Goal: Information Seeking & Learning: Compare options

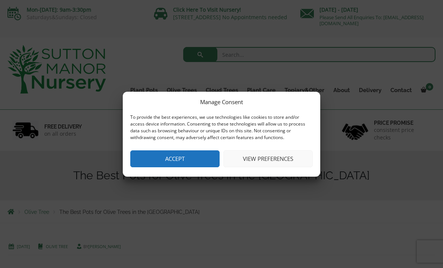
click at [155, 163] on button "Accept" at bounding box center [174, 158] width 89 height 17
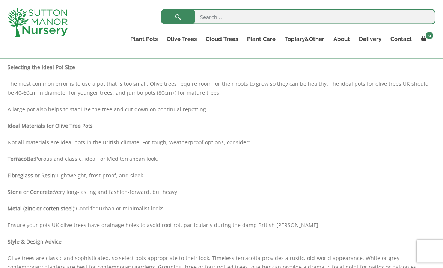
scroll to position [366, 0]
click at [30, 191] on strong "Stone or Concrete:" at bounding box center [31, 190] width 47 height 7
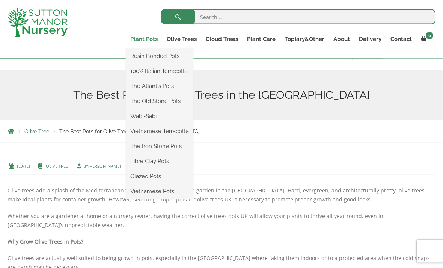
scroll to position [67, 0]
click at [143, 49] on ul "Resin Bonded Pots The Amalfi Pots The Milan Pots The Capri Pots The Brunello Po…" at bounding box center [160, 124] width 68 height 150
click at [150, 101] on link "The Old Stone Pots" at bounding box center [160, 100] width 68 height 11
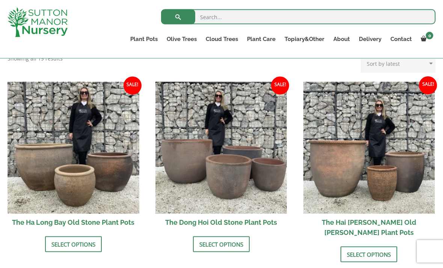
scroll to position [241, 0]
click at [71, 245] on link "Select options" at bounding box center [73, 244] width 57 height 16
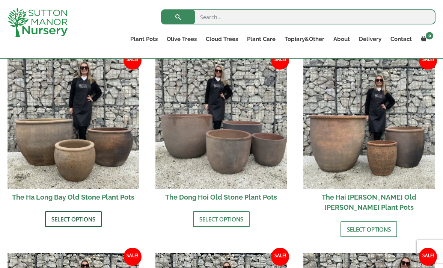
scroll to position [274, 0]
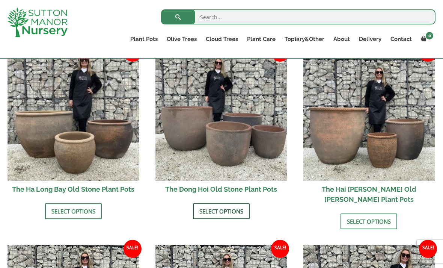
click at [234, 209] on link "Select options" at bounding box center [221, 211] width 57 height 16
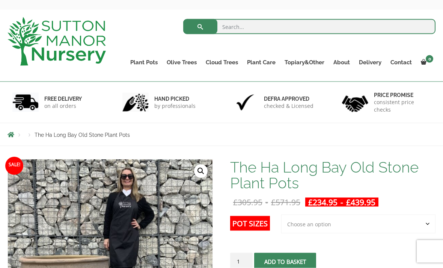
scroll to position [28, 0]
click at [310, 231] on select "Choose an option 3rd to Largest Pot In The Picture 2nd to Largest Pot In The Pi…" at bounding box center [358, 223] width 154 height 19
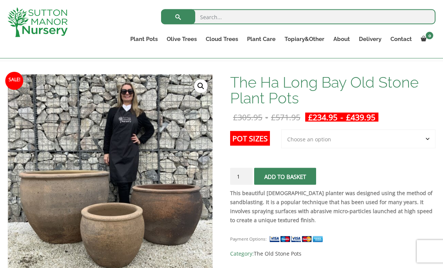
scroll to position [86, 0]
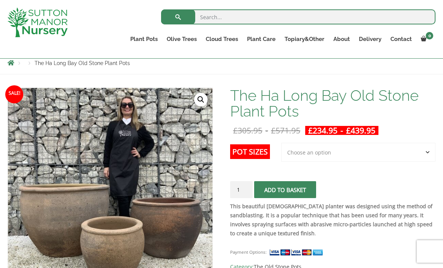
click at [296, 153] on select "Choose an option 3rd to Largest Pot In The Picture 2nd to Largest Pot In The Pi…" at bounding box center [358, 152] width 154 height 19
select select "2nd to Largest Pot In The Picture"
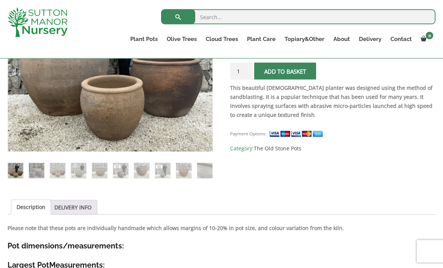
scroll to position [146, 0]
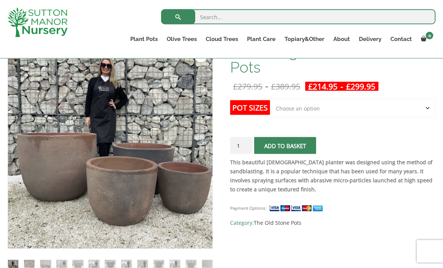
scroll to position [136, 0]
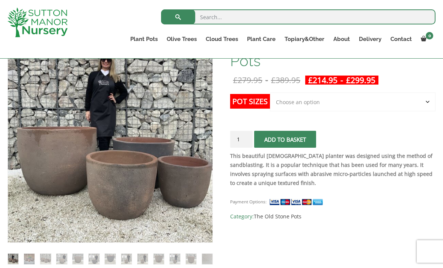
click at [401, 102] on select "Choose an option Click here to buy the 4th to Largest Pot In The Picture Click …" at bounding box center [353, 101] width 166 height 19
select select "Click here to buy the 2nd to Largest Pot In The Picture"
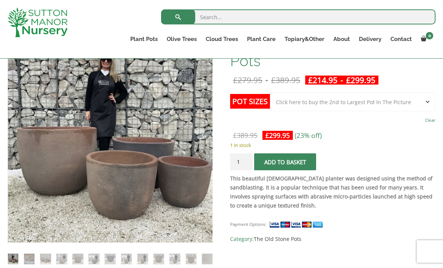
click at [306, 162] on button "Add to basket" at bounding box center [285, 161] width 62 height 17
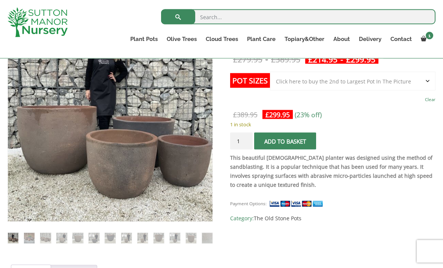
scroll to position [157, 0]
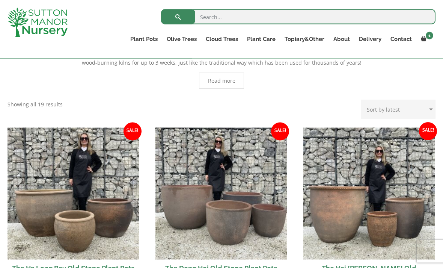
scroll to position [191, 0]
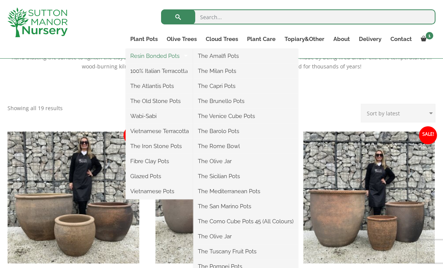
click at [145, 57] on link "Resin Bonded Pots" at bounding box center [160, 55] width 68 height 11
click at [209, 59] on link "The Amalfi Pots" at bounding box center [245, 55] width 105 height 11
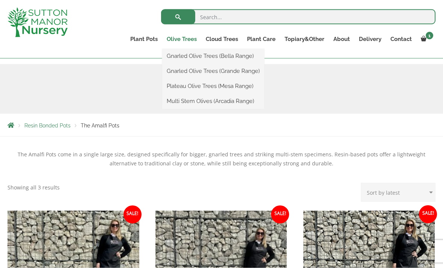
scroll to position [73, 0]
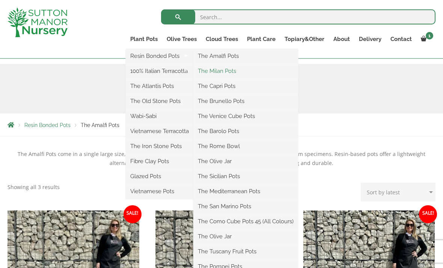
click at [210, 72] on link "The Milan Pots" at bounding box center [245, 70] width 105 height 11
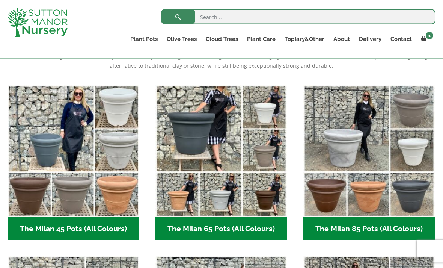
scroll to position [171, 0]
click at [337, 225] on h2 "The Milan 85 Pots (All Colours) (6)" at bounding box center [369, 228] width 132 height 23
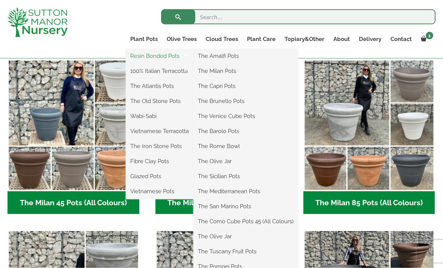
scroll to position [206, 0]
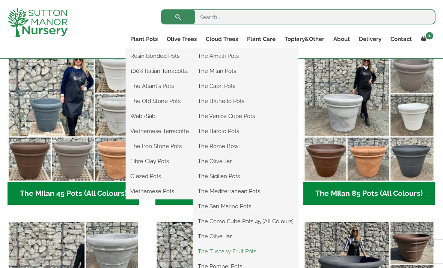
click at [218, 250] on link "The Tuscany Fruit Pots" at bounding box center [245, 251] width 105 height 11
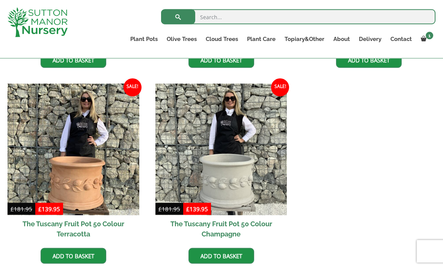
scroll to position [398, 0]
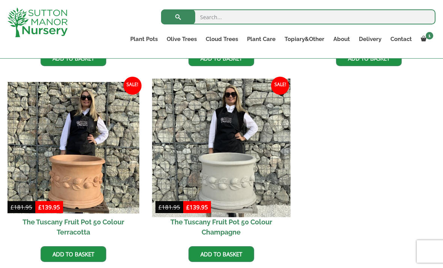
click at [218, 181] on img at bounding box center [221, 147] width 138 height 138
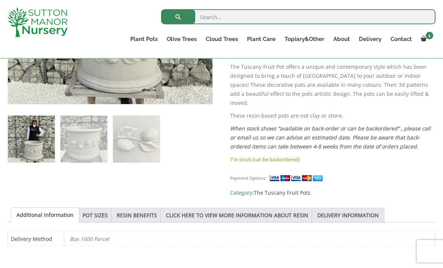
scroll to position [394, 0]
click at [140, 208] on link "RESIN BENEFITS" at bounding box center [137, 215] width 40 height 14
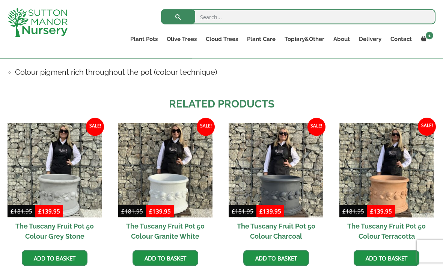
scroll to position [699, 0]
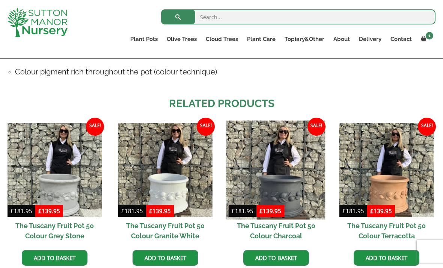
click at [292, 160] on img at bounding box center [275, 170] width 99 height 99
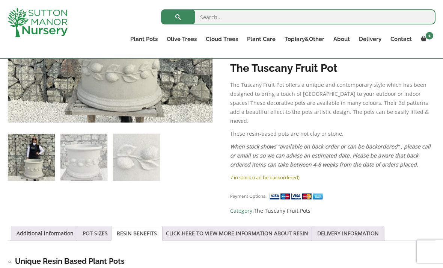
scroll to position [367, 0]
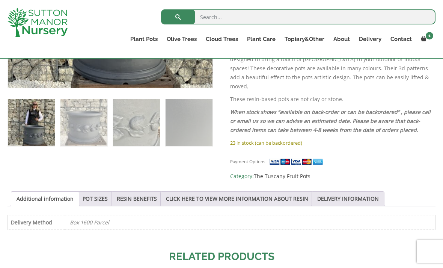
scroll to position [426, 0]
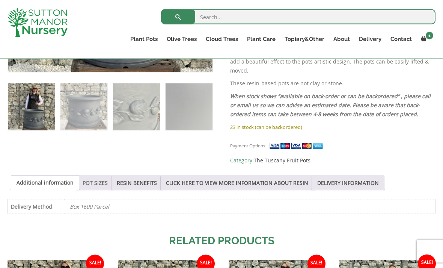
click at [93, 176] on link "POT SIZES" at bounding box center [95, 183] width 25 height 14
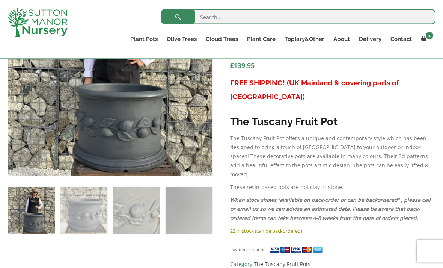
scroll to position [313, 0]
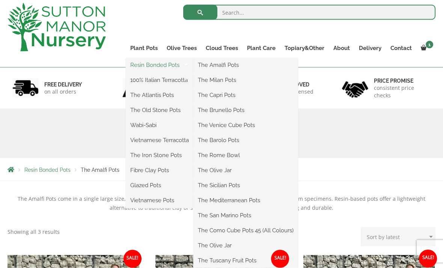
scroll to position [44, 0]
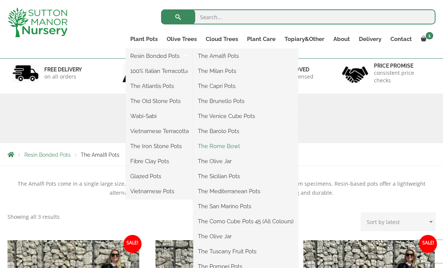
click at [212, 147] on link "The Rome Bowl" at bounding box center [245, 145] width 105 height 11
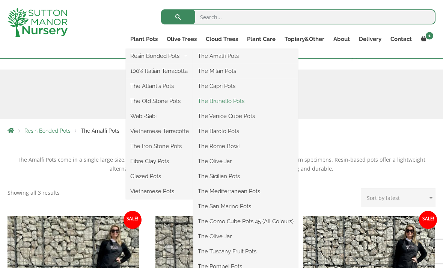
click at [208, 101] on link "The Brunello Pots" at bounding box center [245, 100] width 105 height 11
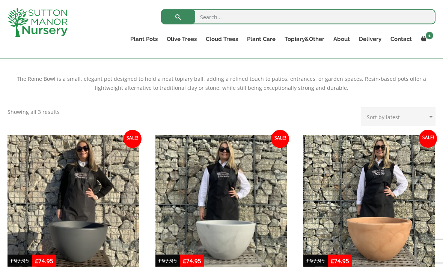
scroll to position [135, 0]
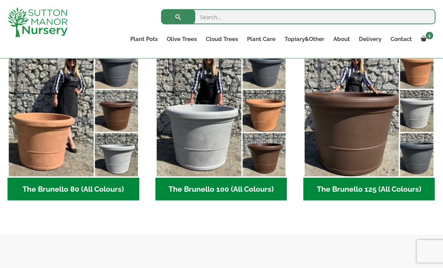
scroll to position [214, 0]
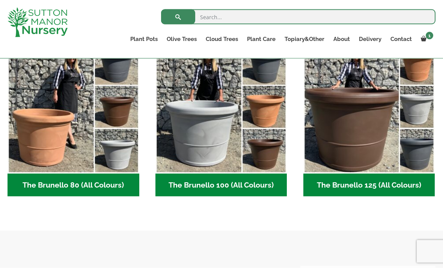
click at [61, 187] on h2 "The Brunello 80 (All Colours) (4)" at bounding box center [74, 184] width 132 height 23
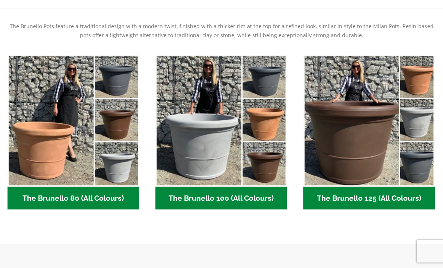
scroll to position [0, 0]
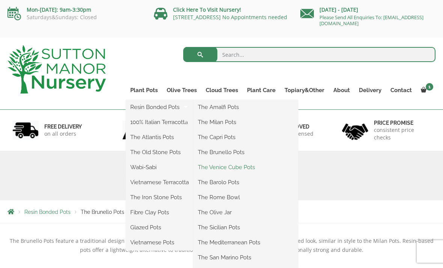
click at [211, 168] on link "The Venice Cube Pots" at bounding box center [245, 166] width 105 height 11
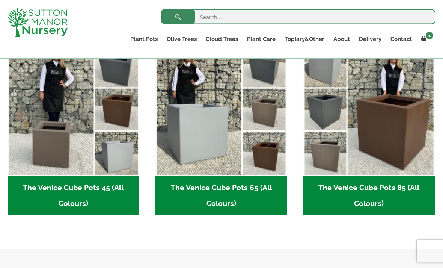
scroll to position [212, 0]
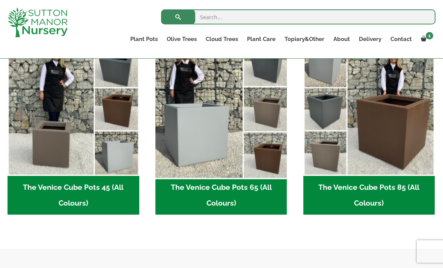
click at [190, 139] on img "Visit product category The Venice Cube Pots 65 (All Colours)" at bounding box center [221, 110] width 138 height 138
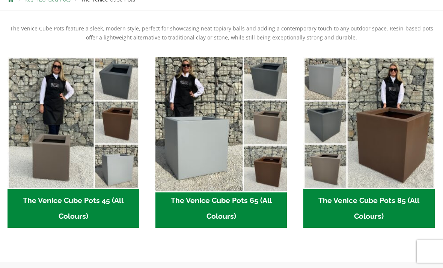
scroll to position [236, 0]
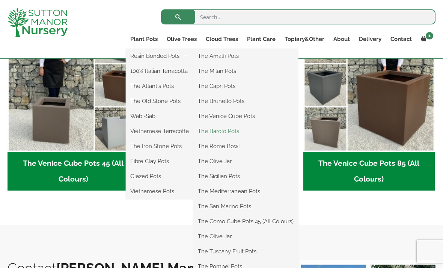
click at [232, 130] on link "The Barolo Pots" at bounding box center [245, 130] width 105 height 11
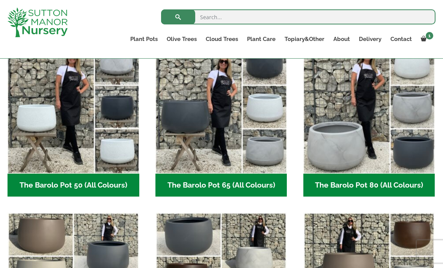
scroll to position [214, 0]
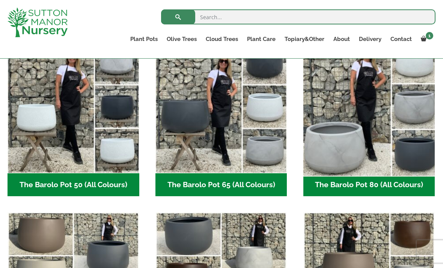
click at [352, 142] on img "Visit product category The Barolo Pot 80 (All Colours)" at bounding box center [369, 107] width 138 height 138
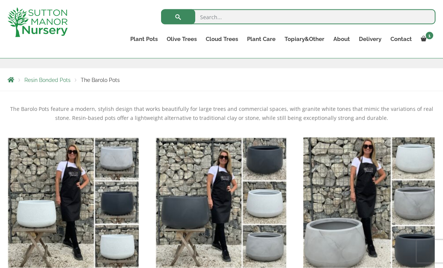
scroll to position [124, 0]
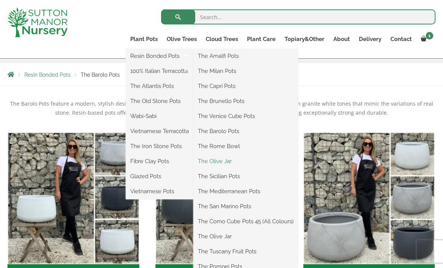
click at [209, 161] on link "The Olive Jar" at bounding box center [245, 160] width 105 height 11
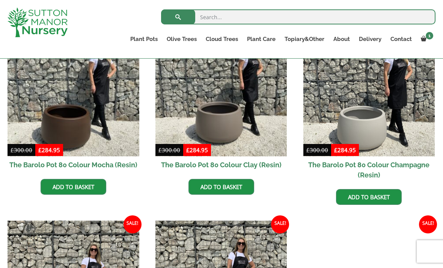
scroll to position [170, 0]
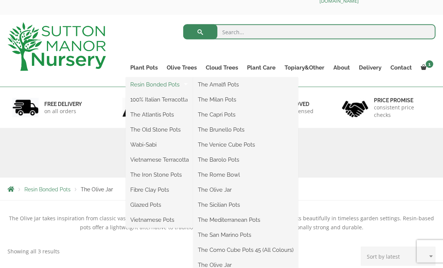
scroll to position [23, 0]
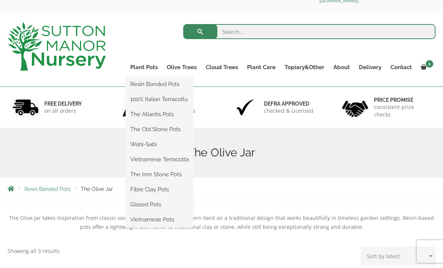
click at [147, 77] on ul "Resin Bonded Pots The Amalfi Pots The Milan Pots The Capri Pots The Brunello Po…" at bounding box center [160, 152] width 68 height 150
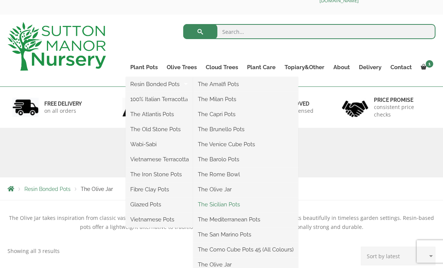
click at [213, 204] on link "The Sicilian Pots" at bounding box center [245, 204] width 105 height 11
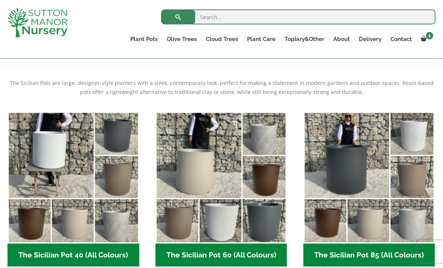
scroll to position [172, 0]
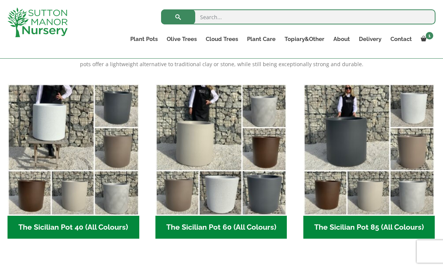
click at [186, 229] on h2 "The Sicilian Pot 60 (All Colours) (6)" at bounding box center [221, 226] width 132 height 23
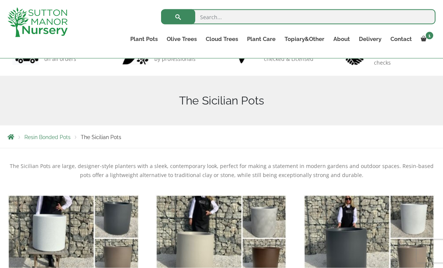
scroll to position [56, 0]
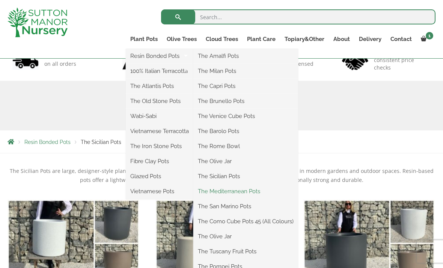
click at [218, 192] on link "The Mediterranean Pots" at bounding box center [245, 190] width 105 height 11
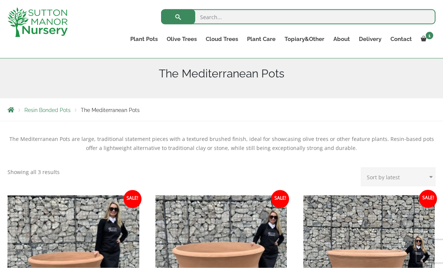
scroll to position [88, 0]
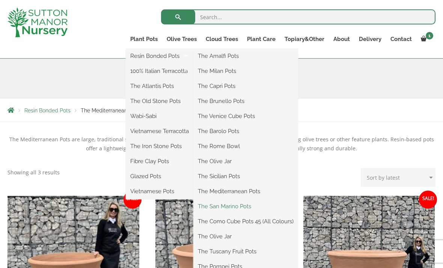
click at [212, 208] on link "The San Marino Pots" at bounding box center [245, 205] width 105 height 11
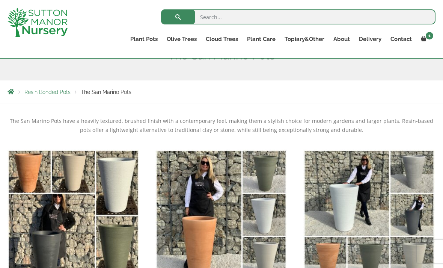
scroll to position [107, 0]
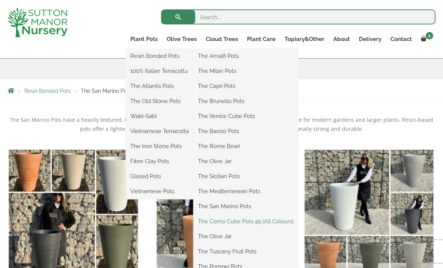
click at [219, 223] on link "The Como Cube Pots 45 (All Colours)" at bounding box center [245, 220] width 105 height 11
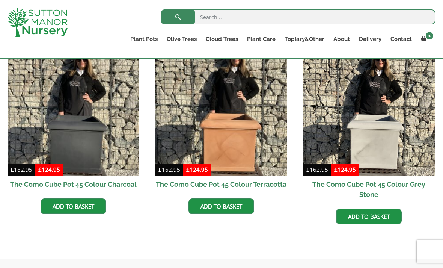
scroll to position [239, 0]
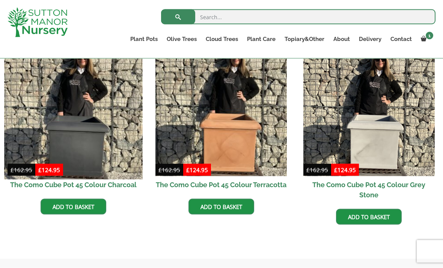
click at [76, 134] on img at bounding box center [73, 110] width 138 height 138
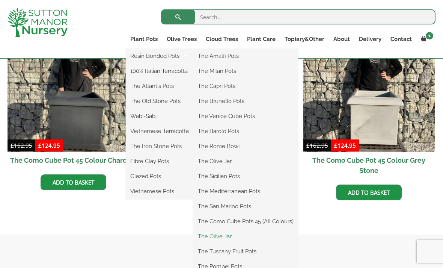
click at [212, 235] on link "The Olive Jar" at bounding box center [245, 236] width 105 height 11
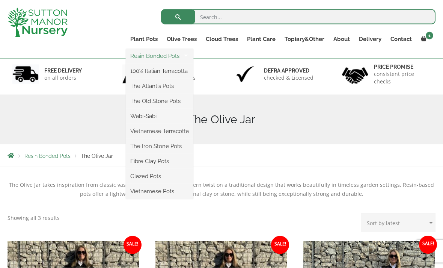
scroll to position [43, 0]
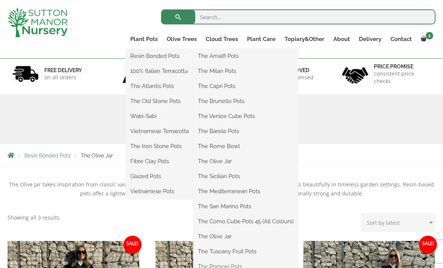
click at [214, 264] on link "The Pompei Pots" at bounding box center [245, 266] width 105 height 11
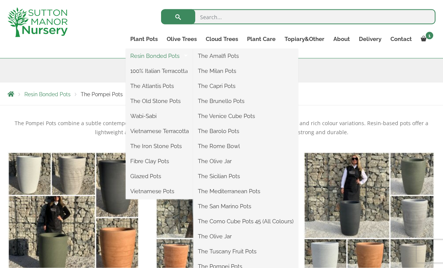
scroll to position [105, 0]
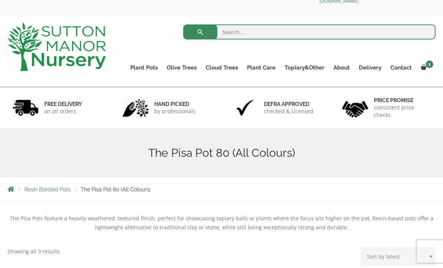
scroll to position [23, 0]
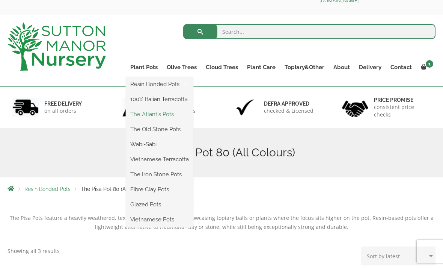
click at [145, 115] on link "The Atlantis Pots" at bounding box center [160, 113] width 68 height 11
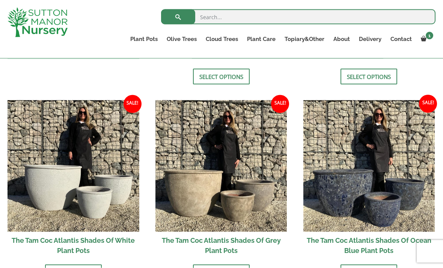
scroll to position [410, 0]
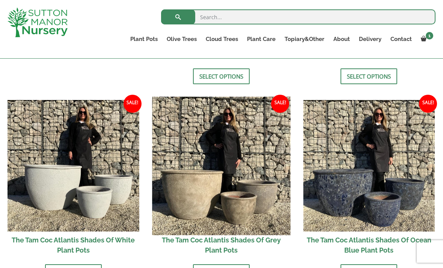
click at [191, 202] on img at bounding box center [221, 165] width 138 height 138
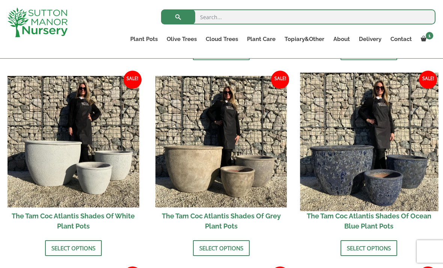
click at [396, 185] on img at bounding box center [369, 141] width 138 height 138
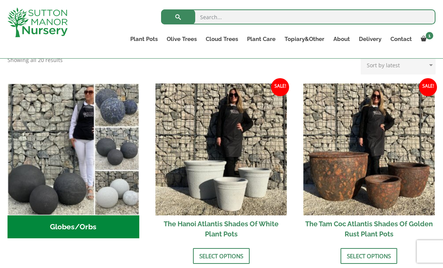
scroll to position [218, 0]
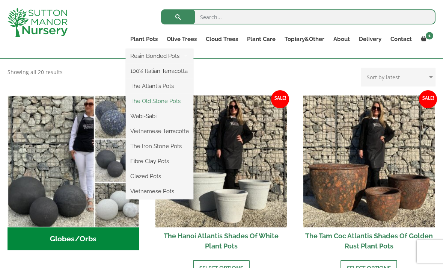
click at [154, 104] on link "The Old Stone Pots" at bounding box center [160, 100] width 68 height 11
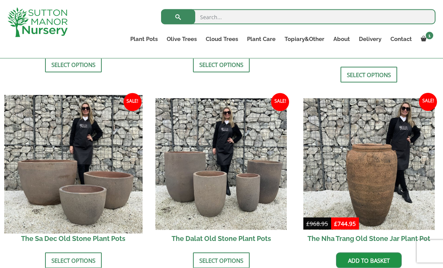
scroll to position [421, 0]
click at [82, 167] on img at bounding box center [73, 164] width 138 height 138
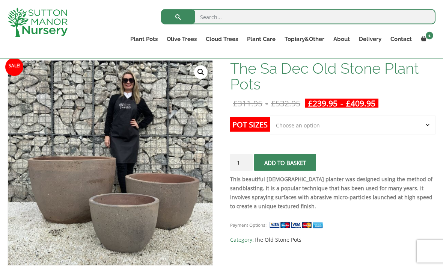
scroll to position [123, 0]
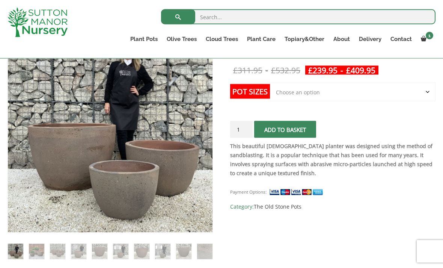
click at [401, 95] on select "Choose an option Click here to buy the 3rd to Largest Pot In The Picture Click …" at bounding box center [353, 92] width 166 height 19
select select "Click here to buy the 2nd to Largest Pot In The Picture"
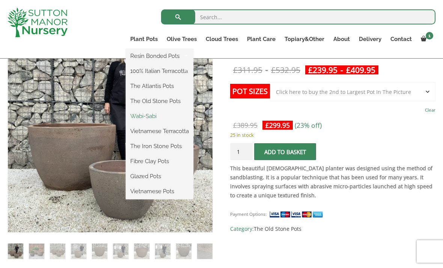
click at [136, 119] on link "Wabi-Sabi" at bounding box center [160, 115] width 68 height 11
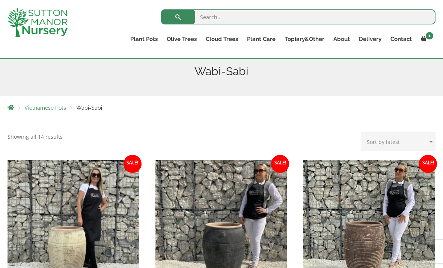
scroll to position [92, 0]
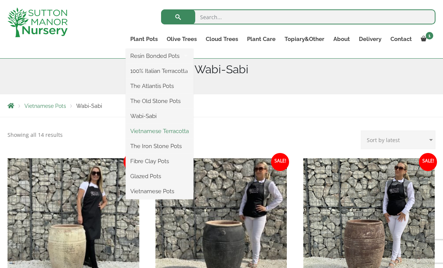
click at [145, 131] on link "Vietnamese Terracotta" at bounding box center [160, 130] width 68 height 11
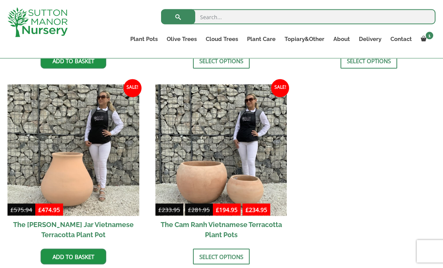
scroll to position [362, 0]
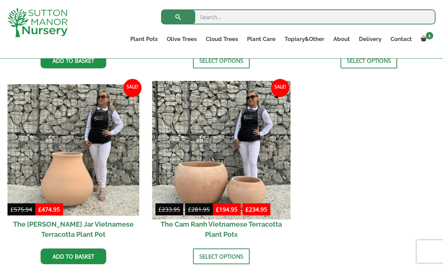
click at [196, 181] on img at bounding box center [221, 150] width 138 height 138
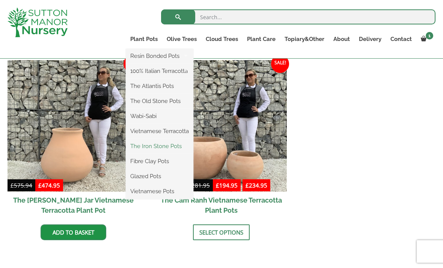
click at [144, 146] on link "The Iron Stone Pots" at bounding box center [160, 145] width 68 height 11
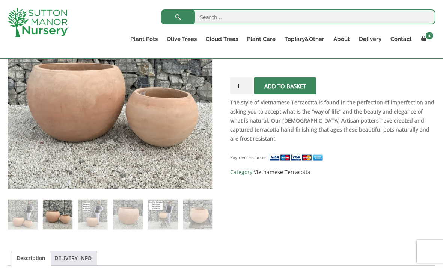
scroll to position [222, 0]
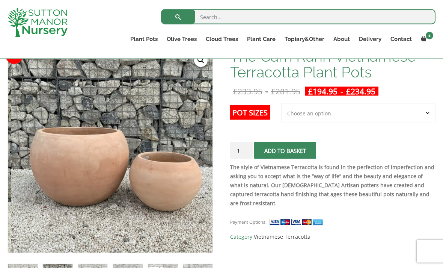
click at [303, 115] on select "Choose an option 2nd to Largest Pot In The Picture Largest pot In The Picture" at bounding box center [358, 113] width 154 height 19
select select "Largest pot In The Picture"
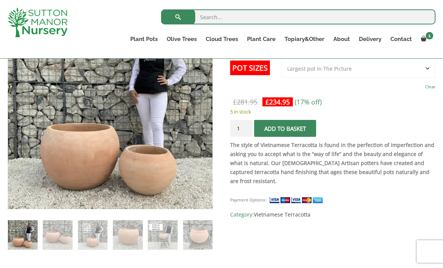
scroll to position [152, 0]
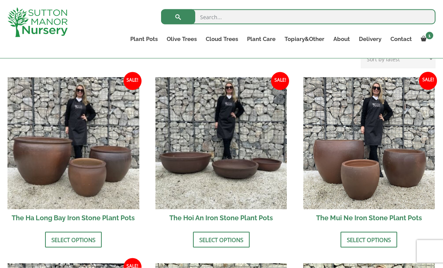
scroll to position [250, 0]
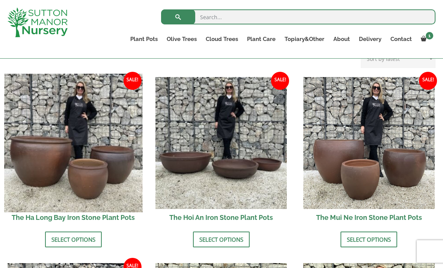
click at [30, 175] on img at bounding box center [73, 143] width 138 height 138
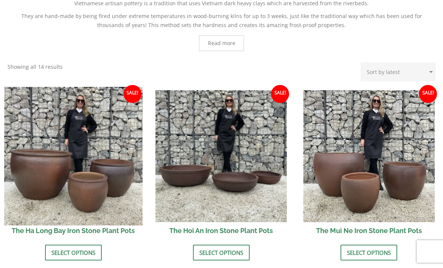
scroll to position [274, 0]
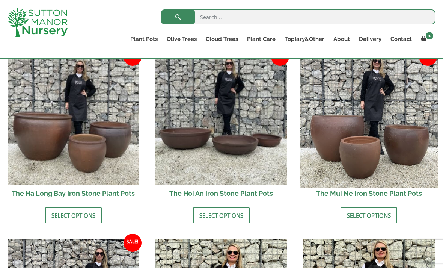
click at [404, 151] on img at bounding box center [369, 119] width 138 height 138
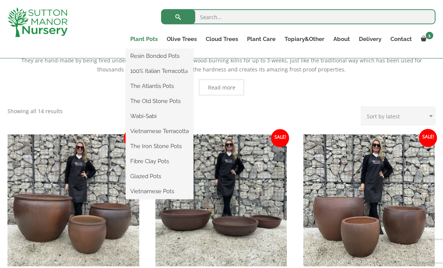
scroll to position [193, 0]
click at [142, 165] on link "Fibre Clay Pots" at bounding box center [160, 160] width 68 height 11
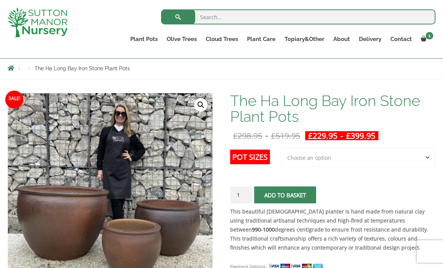
scroll to position [85, 0]
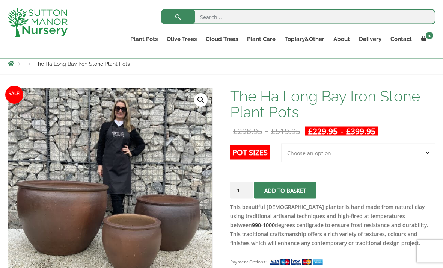
click at [403, 153] on select "Choose an option 3rd to Largest Pot In The Picture 2nd to Largest Pot In The Pi…" at bounding box center [358, 152] width 154 height 19
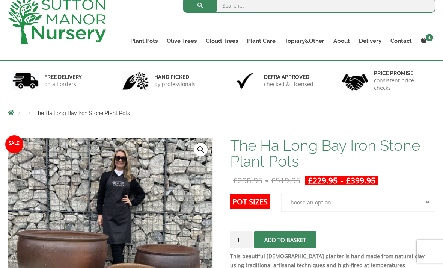
scroll to position [0, 0]
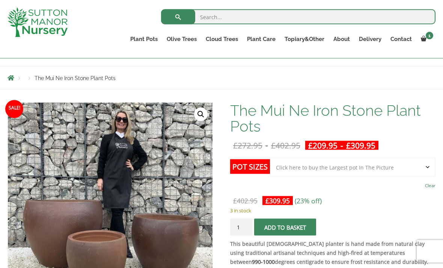
scroll to position [71, 0]
click at [405, 167] on select "Choose an option Click here to buy the 3rd to Largest Pot In The Picture Click …" at bounding box center [353, 166] width 166 height 19
select select "Click here to buy the 2nd to Largest Pot In The Picture"
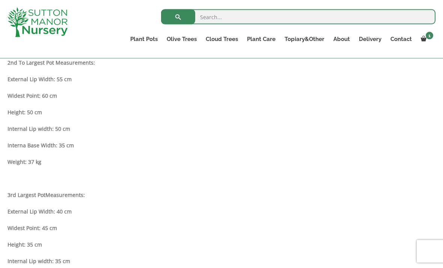
scroll to position [542, 0]
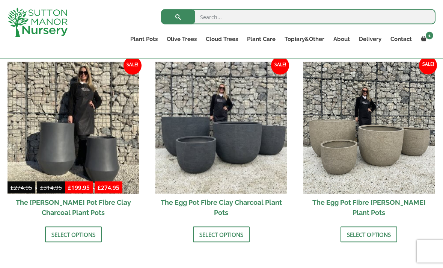
scroll to position [240, 0]
click at [212, 235] on link "Select options" at bounding box center [221, 234] width 57 height 16
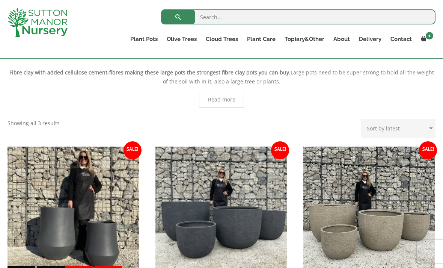
scroll to position [154, 0]
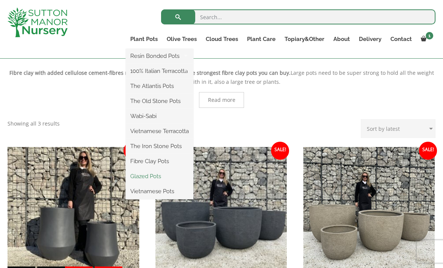
click at [142, 177] on link "Glazed Pots" at bounding box center [160, 175] width 68 height 11
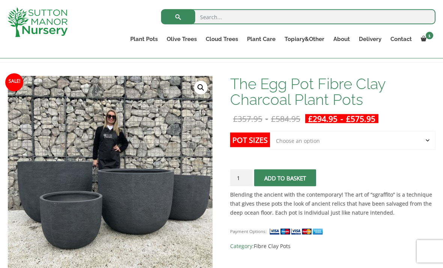
scroll to position [104, 0]
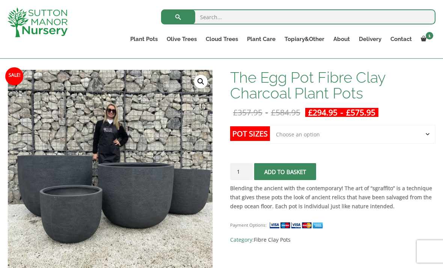
click at [411, 135] on select "Choose an option Click here to buy the 5th To Largest Pot In The Picture Click …" at bounding box center [353, 134] width 166 height 19
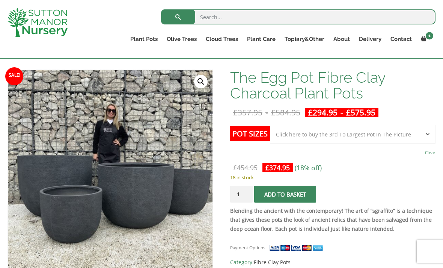
click at [396, 131] on select "Choose an option Click here to buy the 5th To Largest Pot In The Picture Click …" at bounding box center [353, 134] width 166 height 19
click at [312, 140] on select "Choose an option Click here to buy the 5th To Largest Pot In The Picture Click …" at bounding box center [353, 134] width 166 height 19
select select "Click here to buy the 5th To Largest Pot In The Picture"
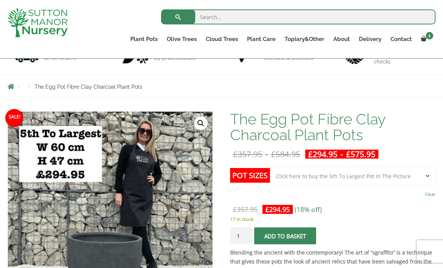
scroll to position [0, 0]
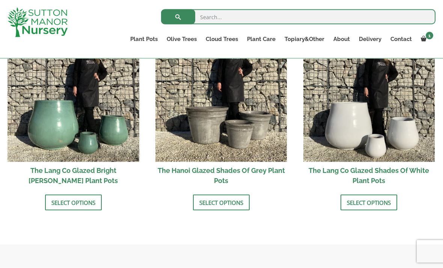
scroll to position [808, 0]
click at [230, 205] on link "Select options" at bounding box center [221, 202] width 57 height 16
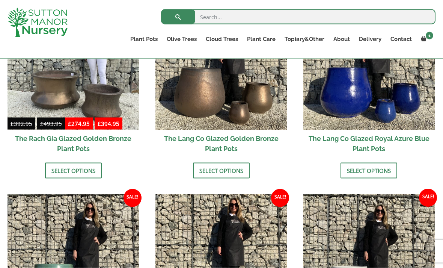
scroll to position [642, 0]
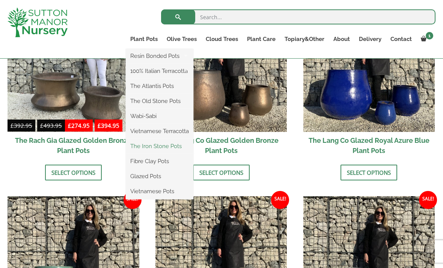
click at [148, 148] on link "The Iron Stone Pots" at bounding box center [160, 145] width 68 height 11
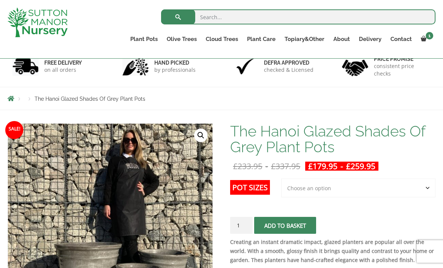
scroll to position [69, 0]
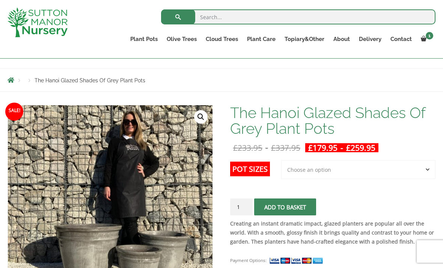
click at [414, 172] on select "Choose an option 3rd to Largest Pot In The Picture 2nd to Largest Pot In The Pi…" at bounding box center [358, 169] width 154 height 19
select select "Largest pot In The Picture"
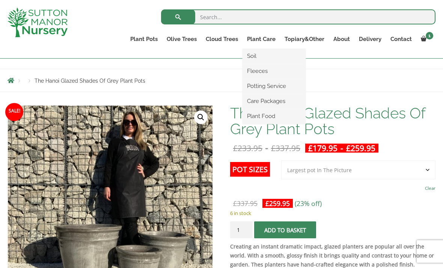
scroll to position [0, 0]
